Goal: Task Accomplishment & Management: Complete application form

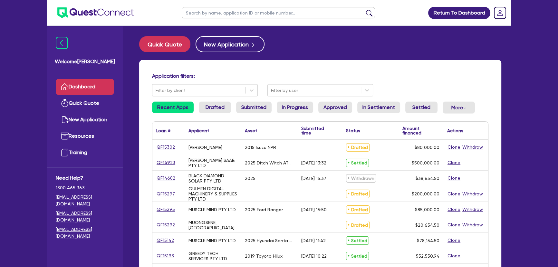
click at [206, 14] on input "text" at bounding box center [278, 12] width 193 height 11
paste input "moey_moussa@hotmail.com"
type input "moey_moussa@hotmail.com"
type input "Sydney"
click at [364, 10] on button "submit" at bounding box center [369, 14] width 10 height 9
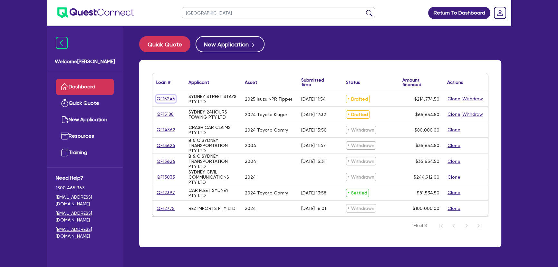
click at [167, 100] on link "QF15246" at bounding box center [165, 98] width 19 height 7
select select "PRIMARY_ASSETS"
select select "HEAVY_TRUCKS"
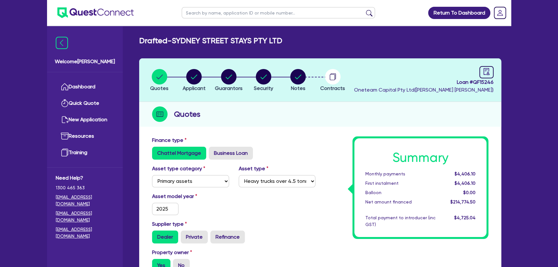
click at [311, 75] on li "Notes" at bounding box center [297, 80] width 35 height 23
drag, startPoint x: 474, startPoint y: 81, endPoint x: 504, endPoint y: 83, distance: 30.0
copy span "QF15246"
click at [312, 80] on li "Notes" at bounding box center [297, 80] width 35 height 23
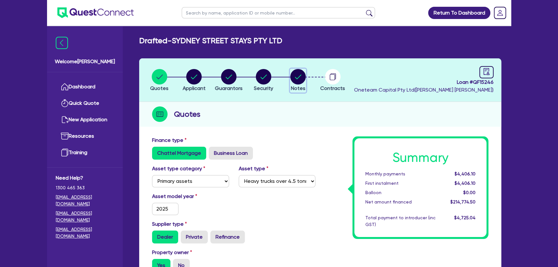
click at [304, 79] on circle "button" at bounding box center [297, 76] width 15 height 15
select select "Other"
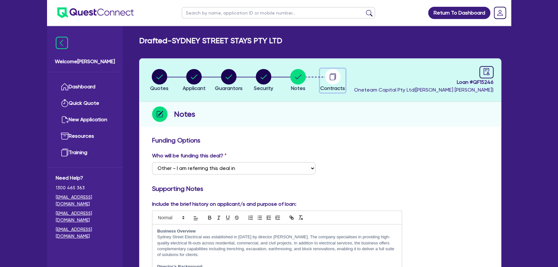
click at [339, 73] on circle "button" at bounding box center [332, 76] width 15 height 15
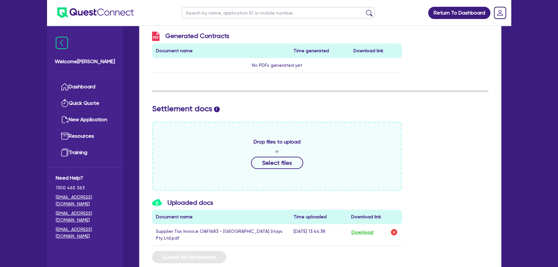
scroll to position [234, 0]
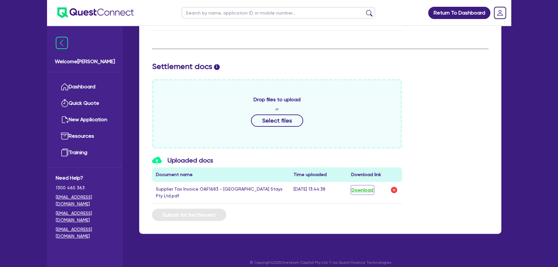
click at [363, 188] on button "Download" at bounding box center [362, 189] width 23 height 8
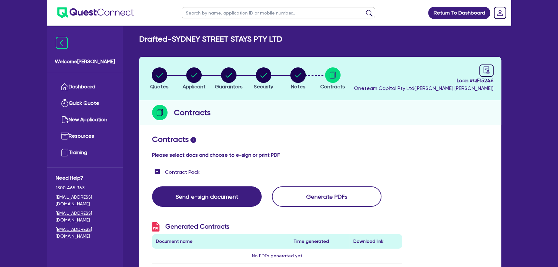
scroll to position [0, 0]
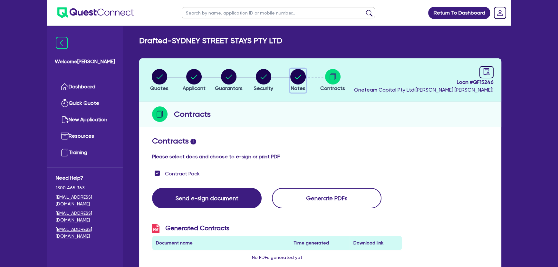
click at [296, 83] on circle "button" at bounding box center [297, 76] width 15 height 15
select select "Other"
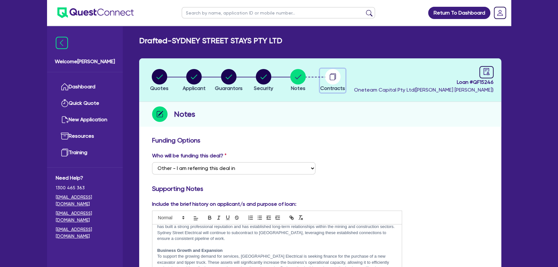
click at [335, 78] on icon "button" at bounding box center [332, 76] width 5 height 6
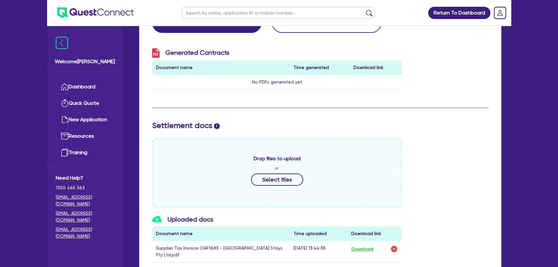
scroll to position [205, 0]
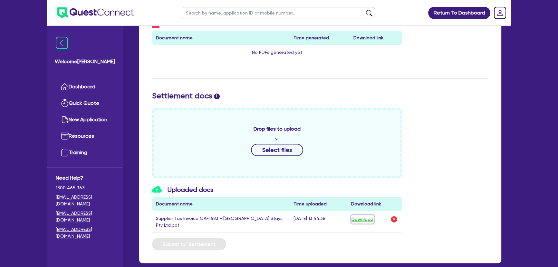
click at [374, 218] on button "Download" at bounding box center [362, 219] width 23 height 8
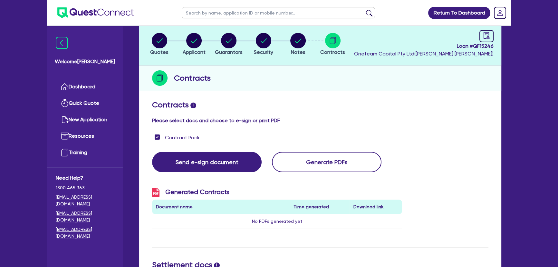
scroll to position [0, 0]
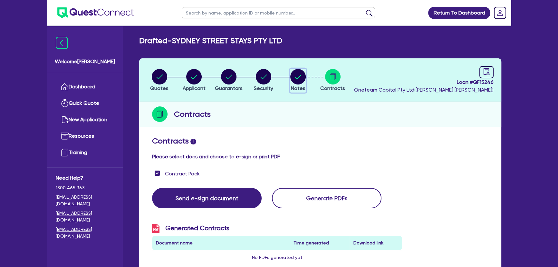
click at [292, 77] on circle "button" at bounding box center [297, 76] width 15 height 15
select select "Other"
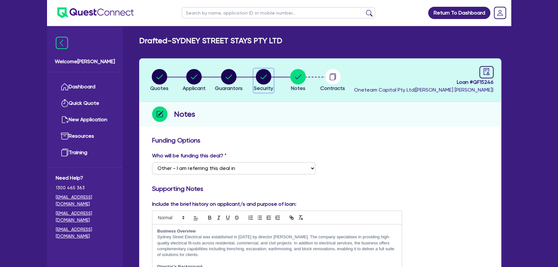
click at [256, 75] on circle "button" at bounding box center [263, 76] width 15 height 15
select select "PRIMARY_ASSETS"
select select "HEAVY_TRUCKS"
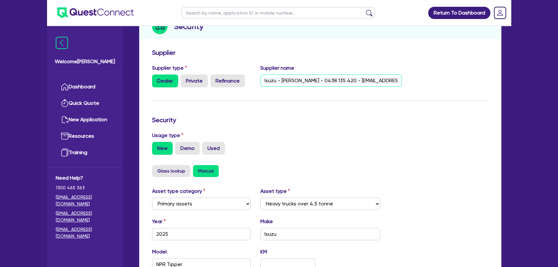
scroll to position [0, 30]
drag, startPoint x: 350, startPoint y: 80, endPoint x: 432, endPoint y: 86, distance: 82.7
click at [432, 86] on div "Supplier type Dealer Private Refinance Supplier name Isuzu - Bryce DeGroot - 04…" at bounding box center [320, 78] width 346 height 28
drag, startPoint x: 277, startPoint y: 79, endPoint x: 378, endPoint y: 109, distance: 105.9
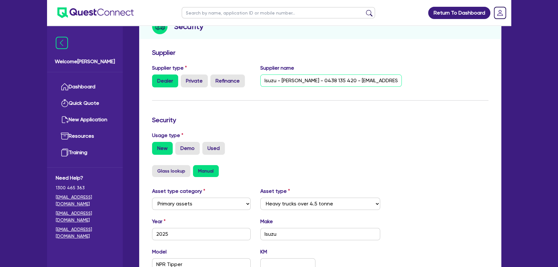
click at [231, 80] on div "Supplier type Dealer Private Refinance Supplier name Isuzu - Bryce DeGroot - 04…" at bounding box center [277, 78] width 260 height 28
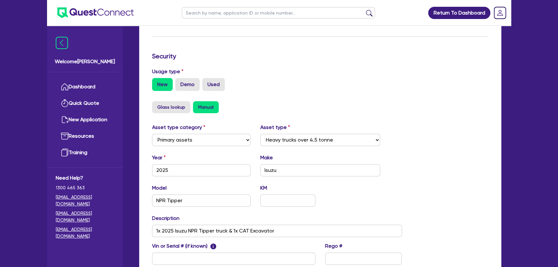
scroll to position [111, 0]
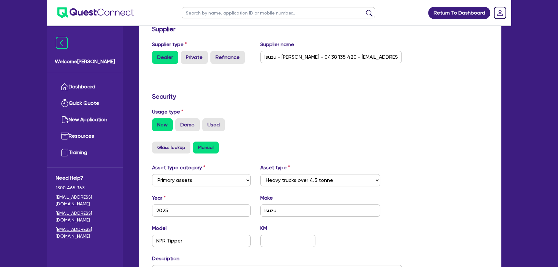
click at [107, 14] on img at bounding box center [95, 12] width 76 height 11
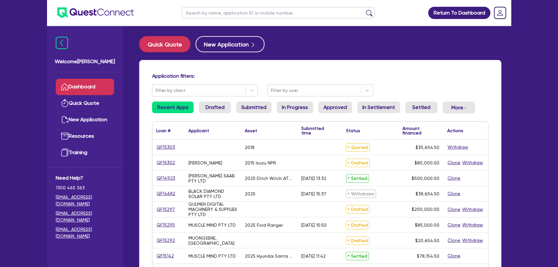
click at [231, 13] on input "text" at bounding box center [278, 12] width 193 height 11
type input "Aiden"
click at [364, 10] on button "submit" at bounding box center [369, 14] width 10 height 9
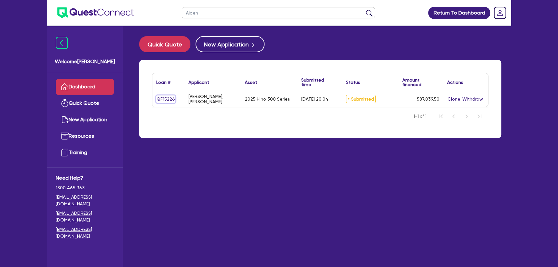
click at [161, 99] on link "QF15226" at bounding box center [165, 98] width 19 height 7
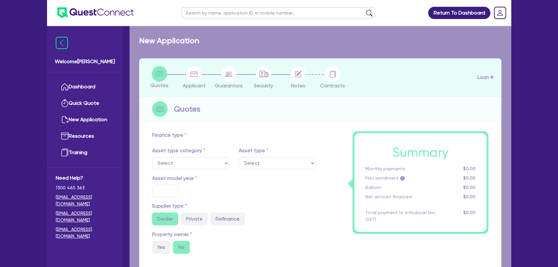
select select "PRIMARY_ASSETS"
type input "2025"
type input "86,385"
type input "3"
type input "2,611.19"
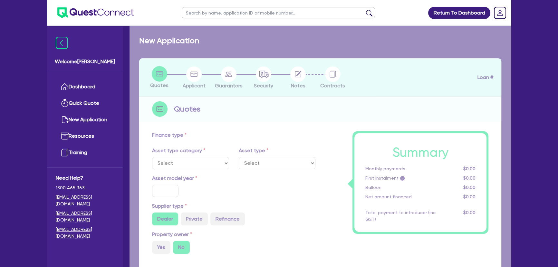
type input "16"
select select "HEAVY_TRUCKS"
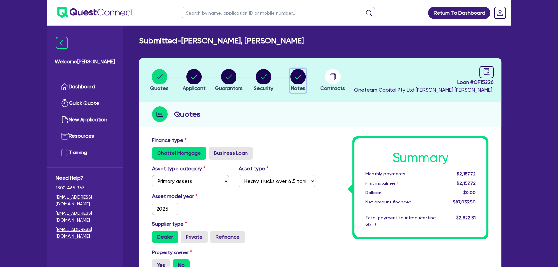
click at [291, 82] on icon "button" at bounding box center [297, 76] width 15 height 15
select select "Other"
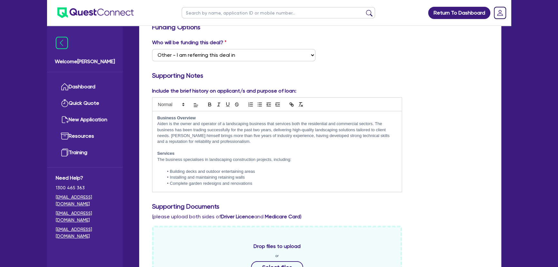
scroll to position [117, 0]
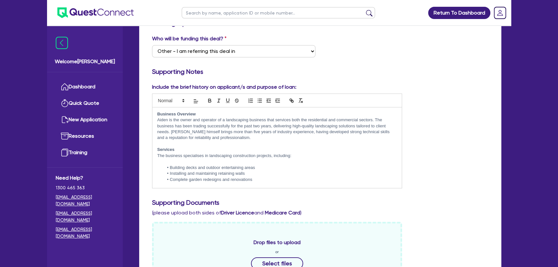
click at [275, 167] on li "Building decks and outdoor entertaining areas" at bounding box center [280, 168] width 233 height 6
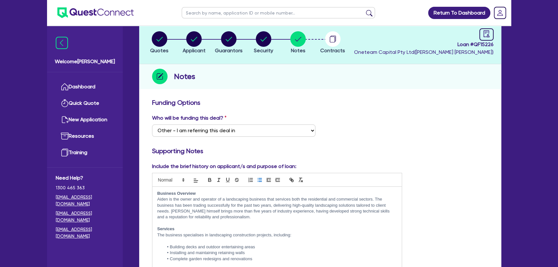
scroll to position [0, 0]
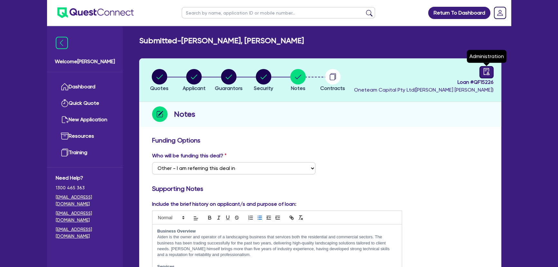
click at [482, 70] on link at bounding box center [486, 72] width 14 height 12
select select "SUBMITTED_NEW"
select select "Morris Finance"
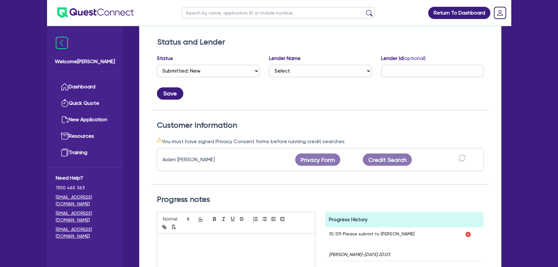
scroll to position [117, 0]
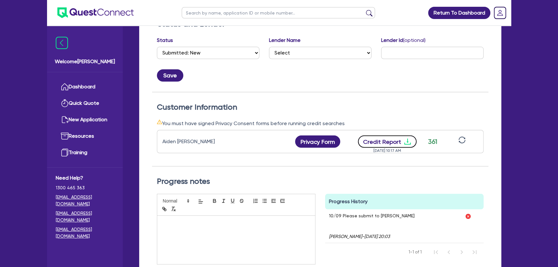
click at [405, 142] on icon "download" at bounding box center [407, 141] width 8 height 8
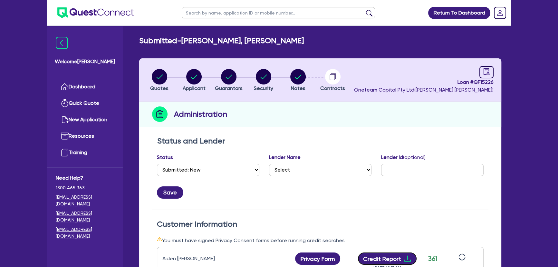
scroll to position [29, 0]
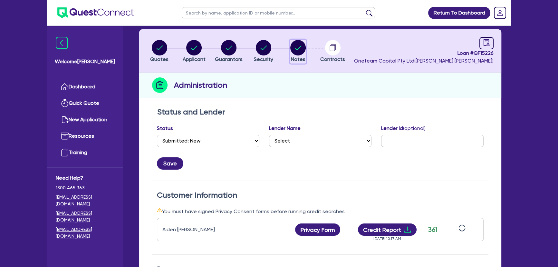
click at [295, 55] on button "Notes" at bounding box center [298, 52] width 16 height 24
select select "Other"
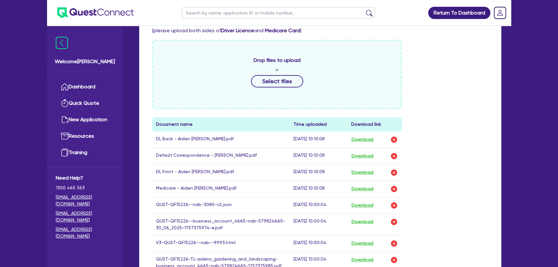
scroll to position [351, 0]
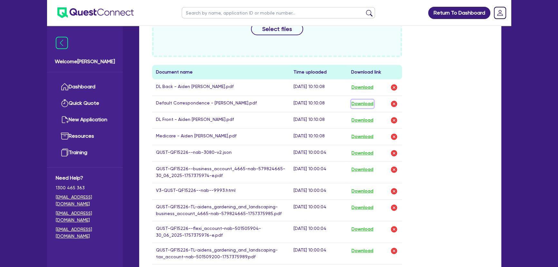
click at [361, 103] on button "Download" at bounding box center [362, 103] width 23 height 8
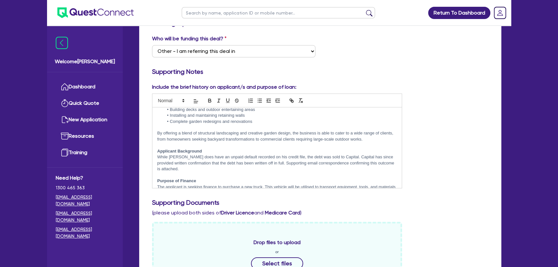
scroll to position [58, 0]
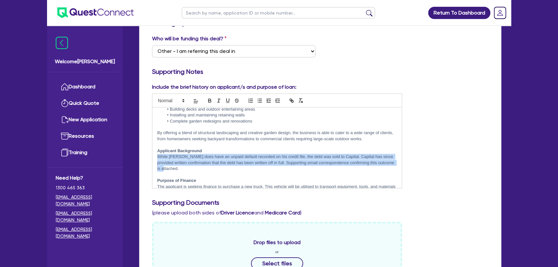
drag, startPoint x: 186, startPoint y: 167, endPoint x: 157, endPoint y: 157, distance: 30.7
click at [157, 157] on p "While Aiden does have an unpaid default recorded on his credit file, the debt w…" at bounding box center [277, 163] width 240 height 18
copy p "While Aiden does have an unpaid default recorded on his credit file, the debt w…"
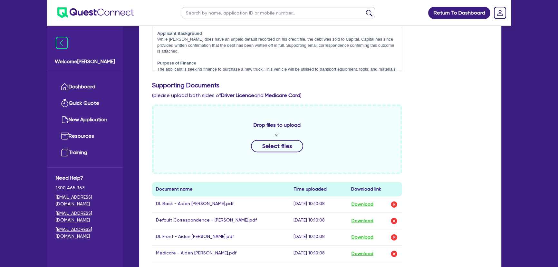
click at [260, 51] on p "While Aiden does have an unpaid default recorded on his credit file, the debt w…" at bounding box center [277, 45] width 240 height 18
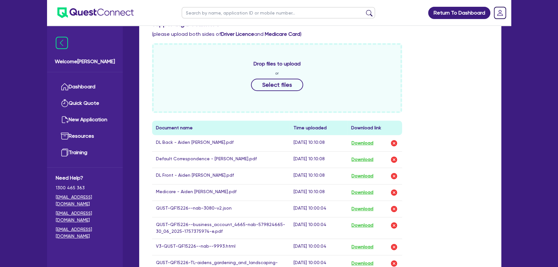
scroll to position [380, 0]
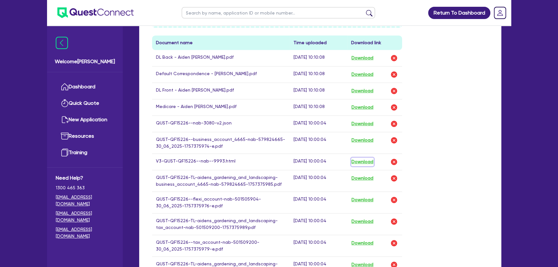
click at [360, 160] on button "Download" at bounding box center [362, 161] width 23 height 8
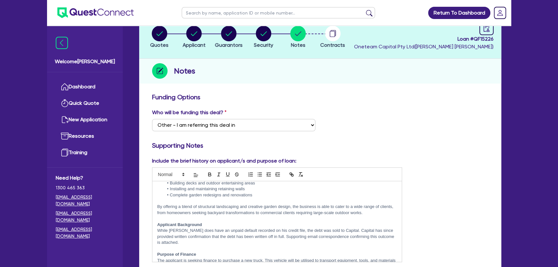
scroll to position [29, 0]
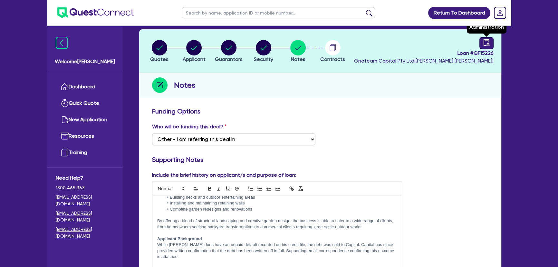
click at [482, 46] on link at bounding box center [486, 43] width 14 height 12
select select "SUBMITTED_NEW"
select select "Morris Finance"
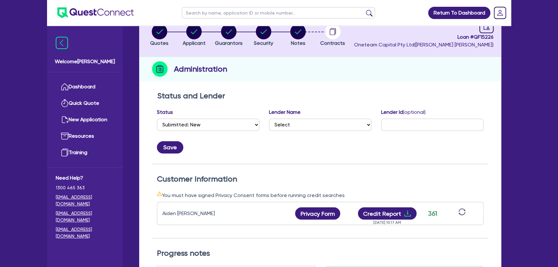
scroll to position [117, 0]
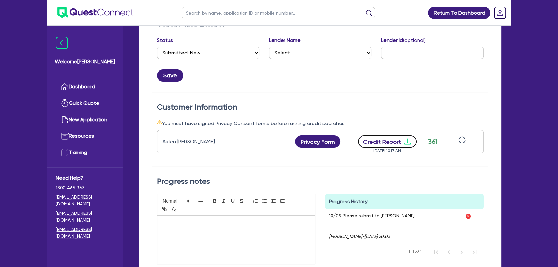
click at [408, 141] on icon "download" at bounding box center [407, 141] width 8 height 8
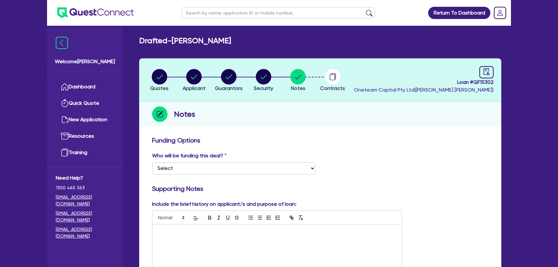
scroll to position [175, 0]
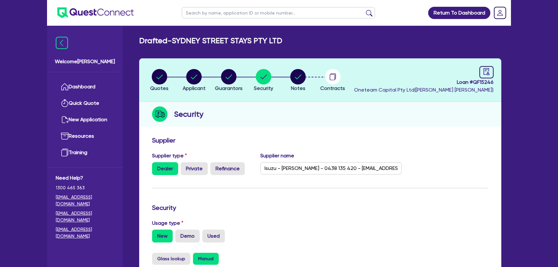
select select "PRIMARY_ASSETS"
select select "HEAVY_TRUCKS"
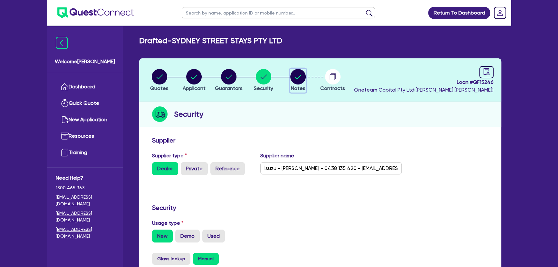
click at [296, 76] on circle "button" at bounding box center [297, 76] width 15 height 15
select select "Other"
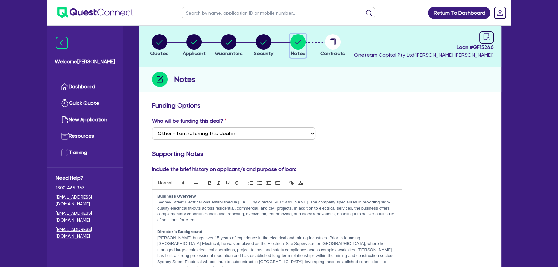
scroll to position [29, 0]
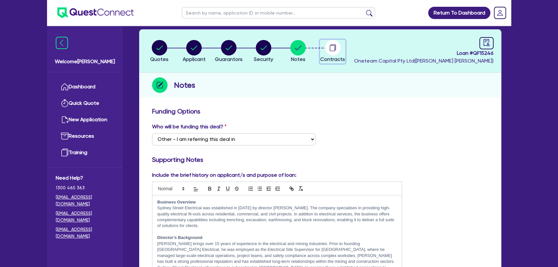
click at [327, 53] on icon "button" at bounding box center [332, 47] width 15 height 15
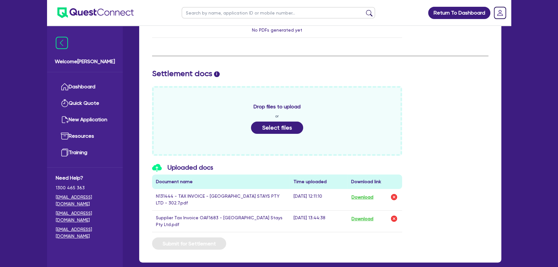
scroll to position [256, 0]
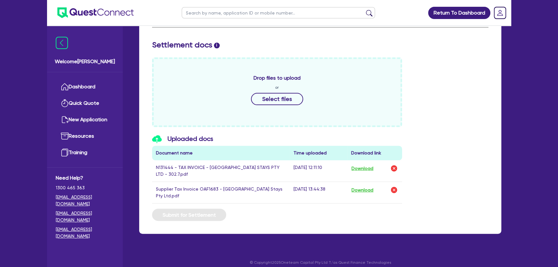
drag, startPoint x: 484, startPoint y: 105, endPoint x: 474, endPoint y: 100, distance: 12.0
click at [484, 105] on div "Drop files to upload or Select files" at bounding box center [320, 92] width 346 height 70
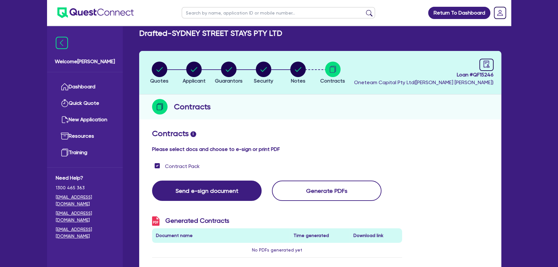
scroll to position [0, 0]
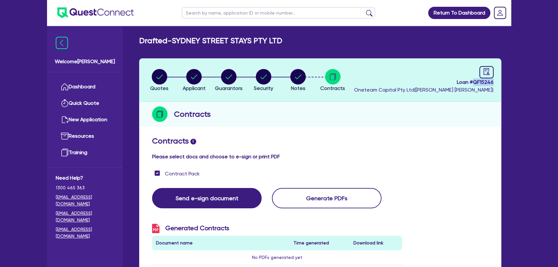
drag, startPoint x: 474, startPoint y: 80, endPoint x: 498, endPoint y: 80, distance: 23.8
click at [498, 80] on header "Quotes Applicant Guarantors Security Notes Contracts Loan # QF15246 Oneteam Cap…" at bounding box center [320, 79] width 362 height 43
copy span "QF15246"
